Goal: Task Accomplishment & Management: Manage account settings

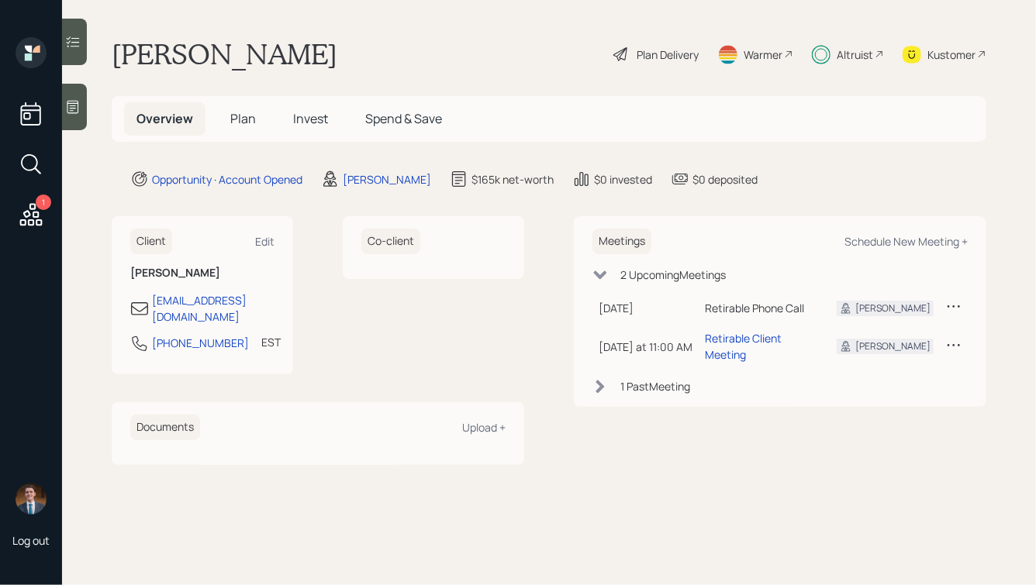
click at [306, 123] on span "Invest" at bounding box center [310, 118] width 35 height 17
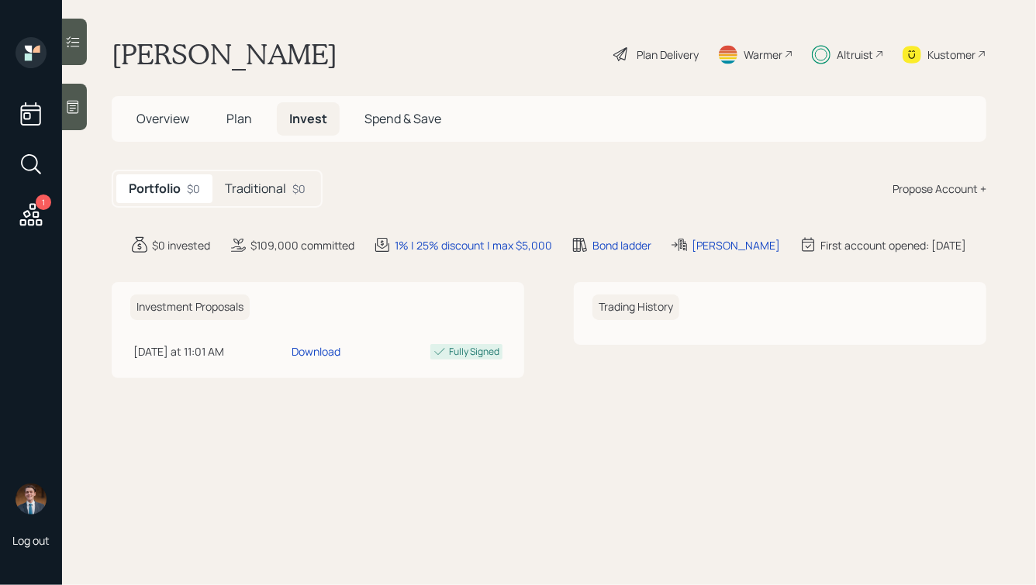
click at [286, 194] on h5 "Traditional" at bounding box center [255, 188] width 61 height 15
